Goal: Task Accomplishment & Management: Use online tool/utility

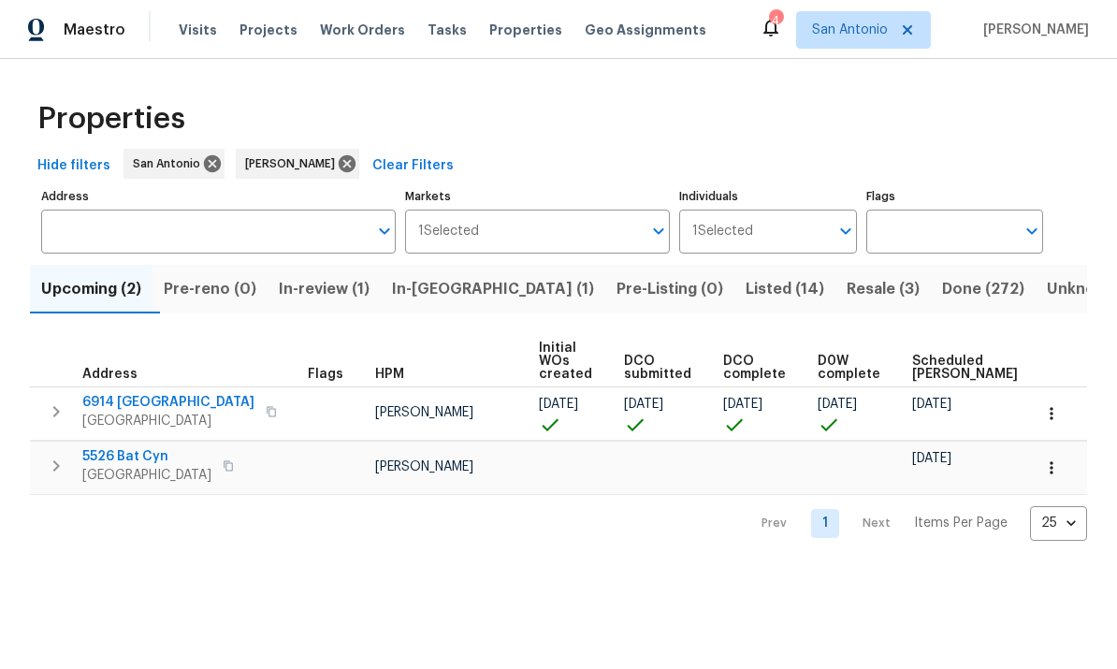
click at [141, 415] on span "[GEOGRAPHIC_DATA]" at bounding box center [168, 421] width 172 height 19
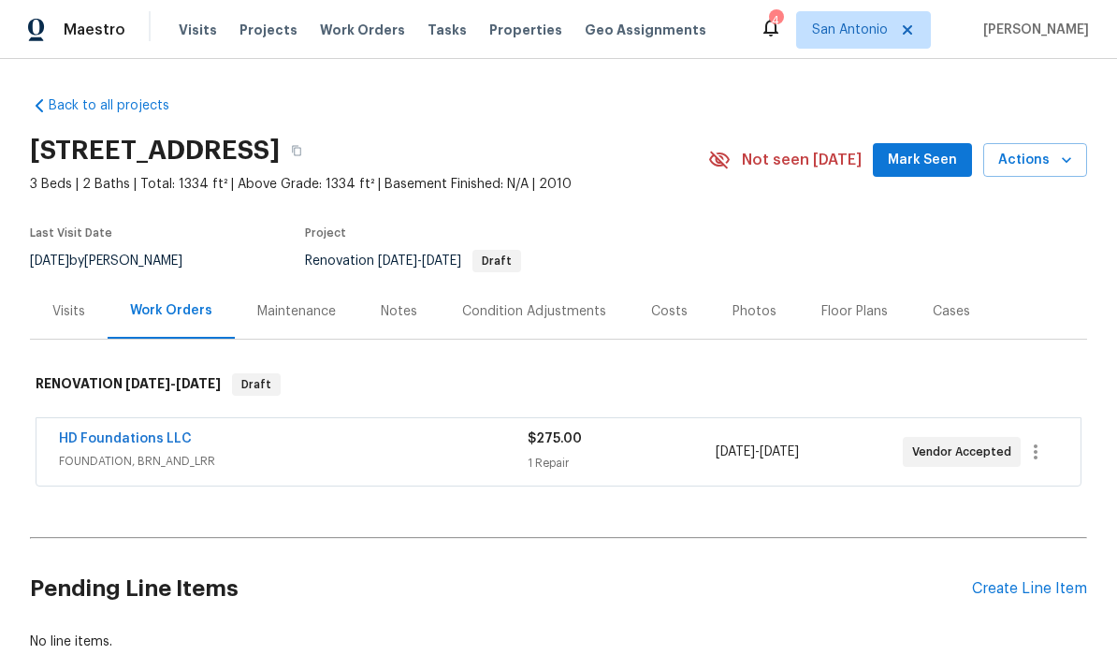
click at [779, 167] on span "Mark Seen" at bounding box center [922, 160] width 69 height 23
click at [779, 160] on icon "button" at bounding box center [1066, 160] width 19 height 19
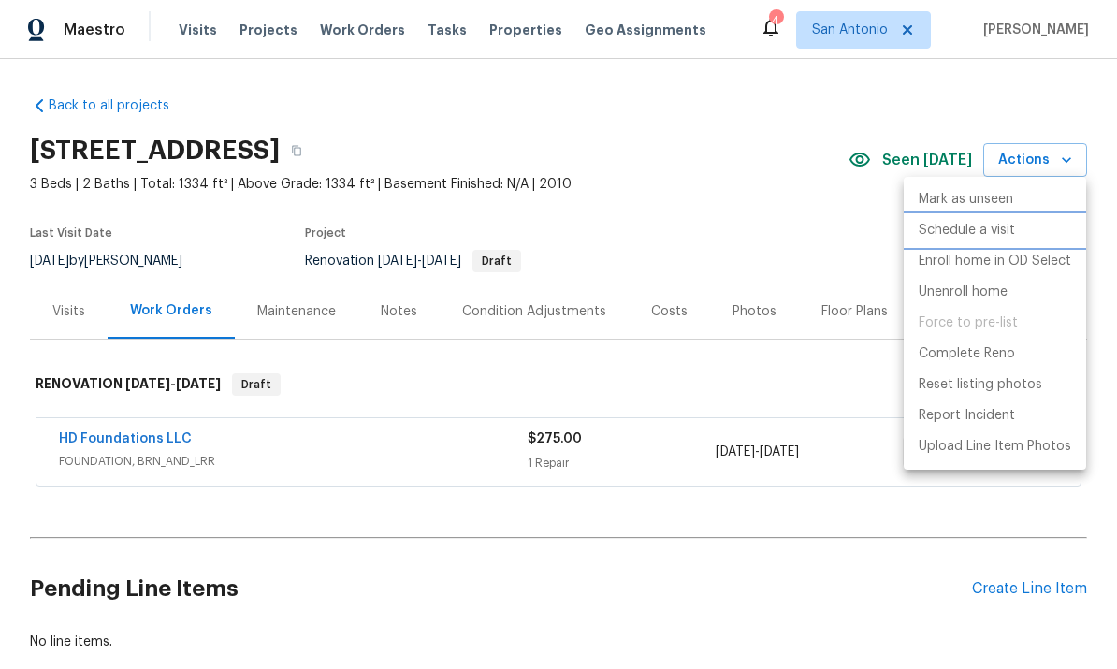
click at [779, 229] on p "Schedule a visit" at bounding box center [967, 231] width 96 height 20
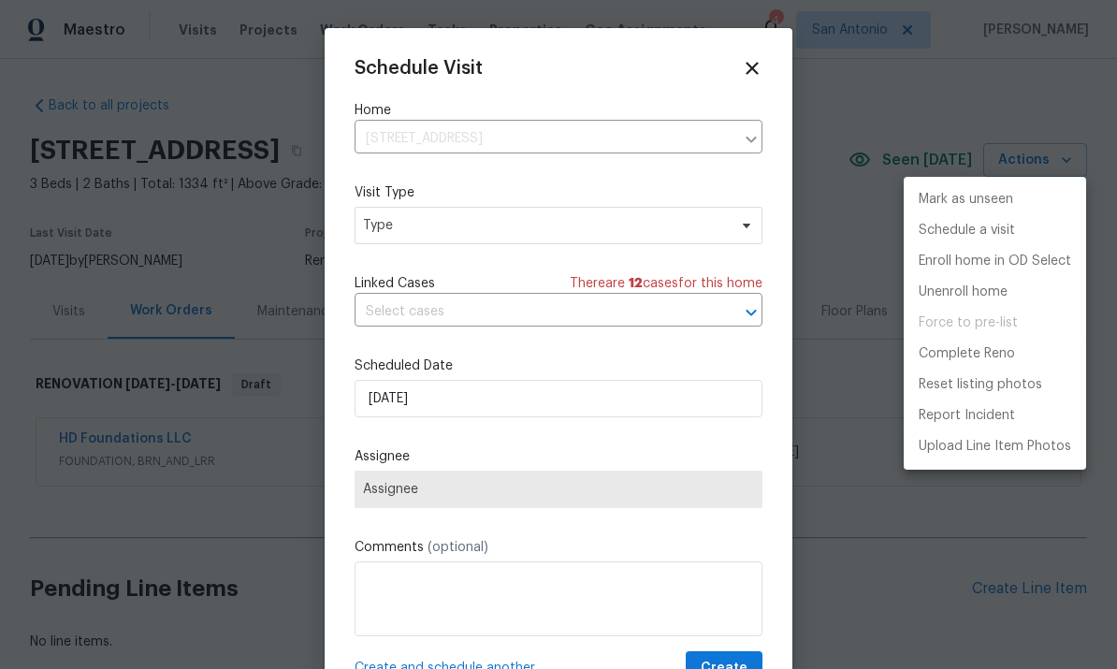
click at [485, 234] on div at bounding box center [558, 334] width 1117 height 669
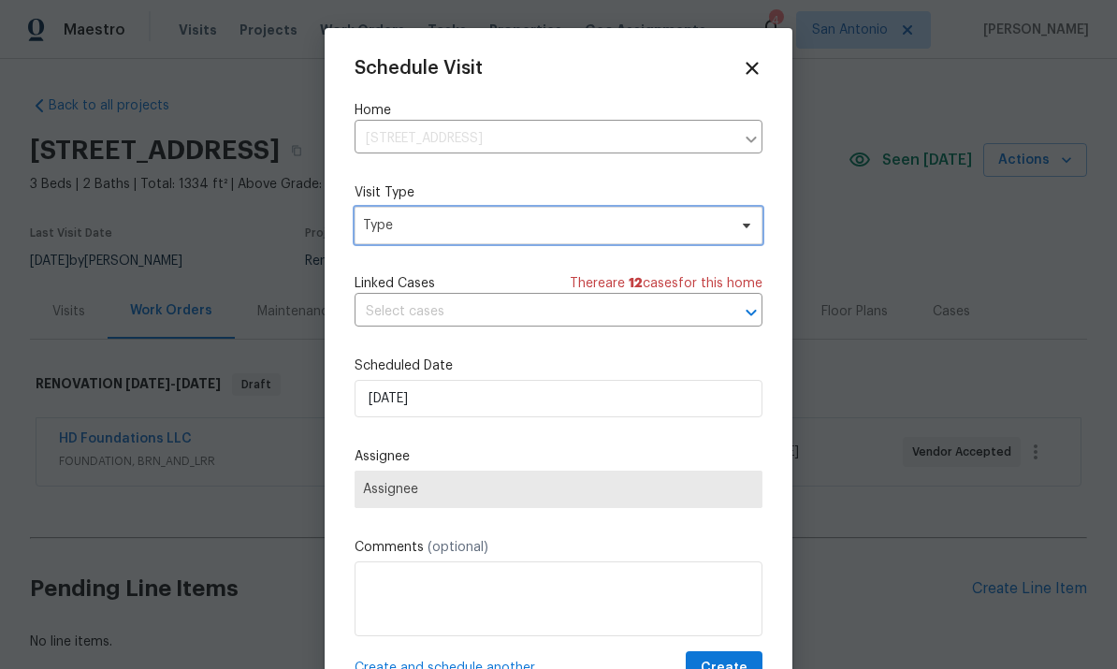
click at [457, 237] on span "Type" at bounding box center [559, 225] width 408 height 37
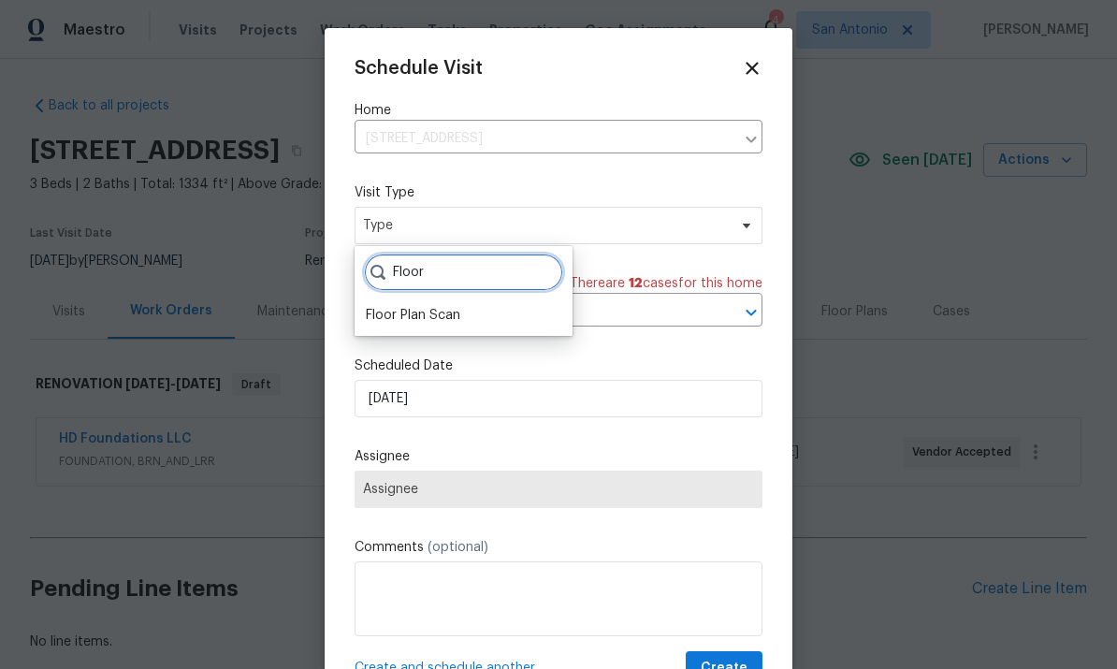
type input "Floor"
click at [432, 314] on div "Floor Plan Scan" at bounding box center [413, 315] width 94 height 19
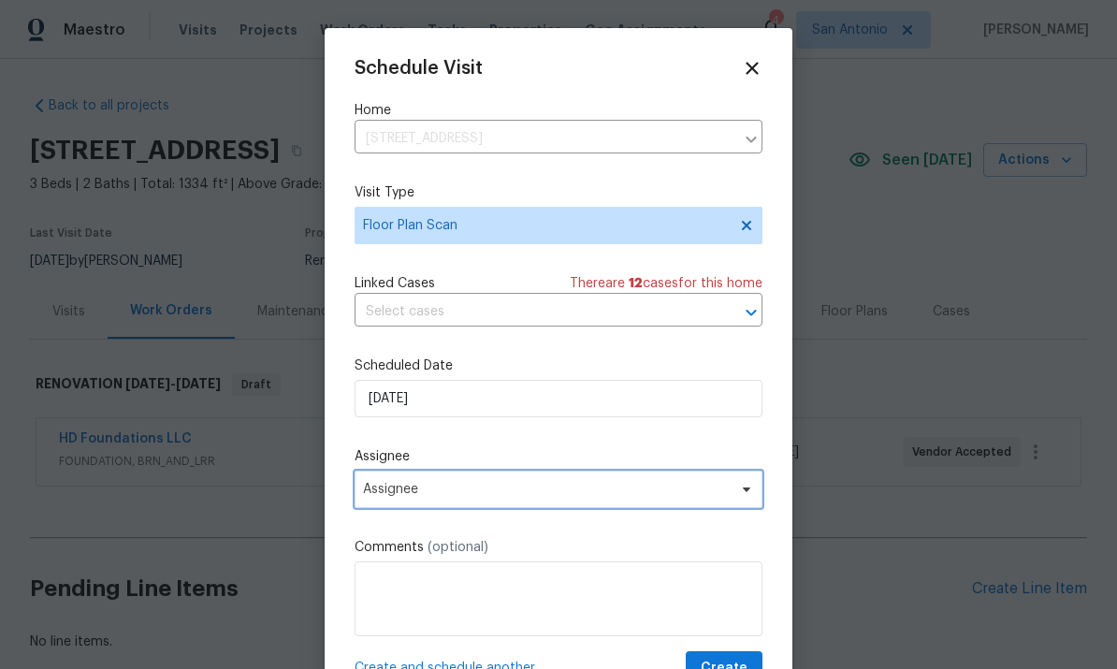
click at [745, 492] on icon at bounding box center [746, 489] width 7 height 5
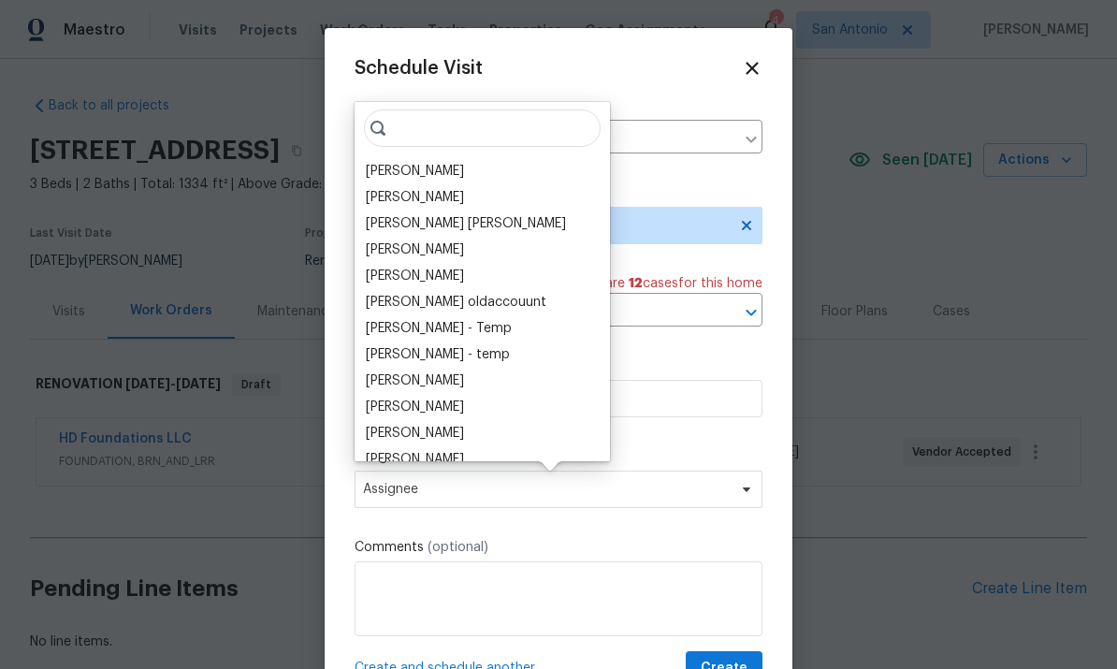
click at [419, 165] on div "[PERSON_NAME]" at bounding box center [415, 171] width 98 height 19
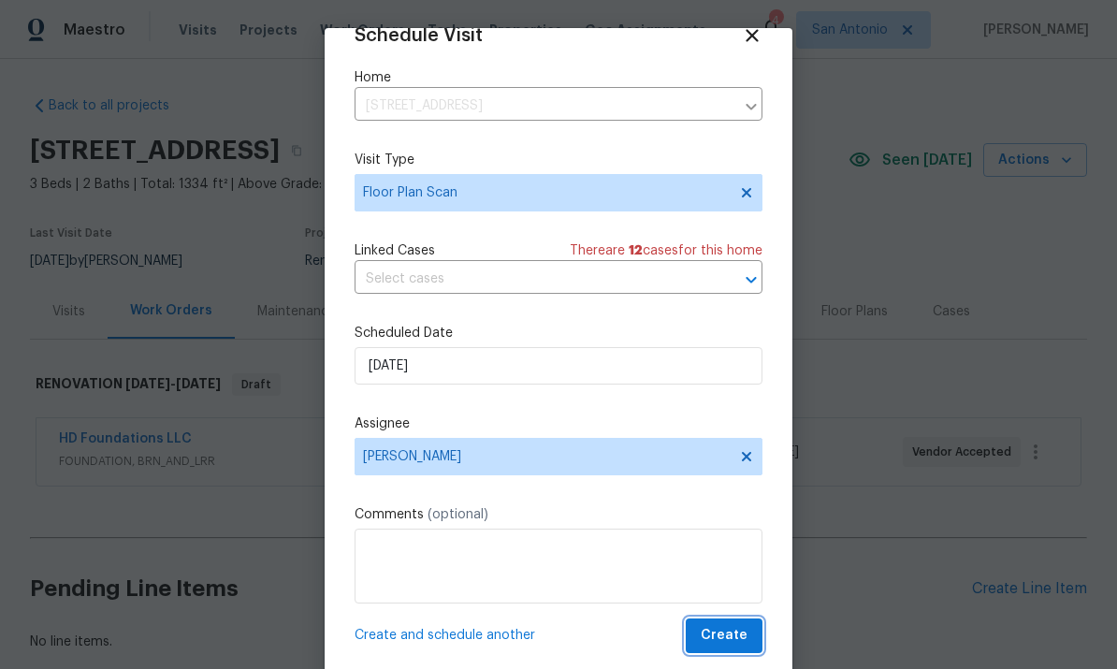
click at [736, 640] on span "Create" at bounding box center [724, 635] width 47 height 23
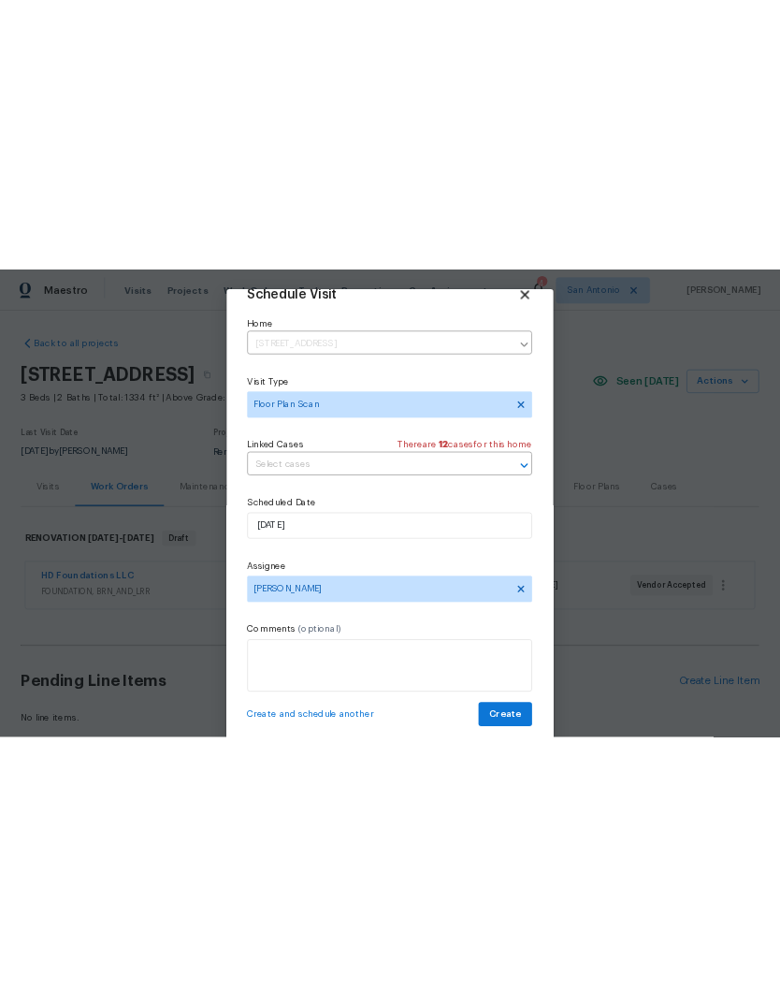
scroll to position [36, 0]
